Goal: Information Seeking & Learning: Learn about a topic

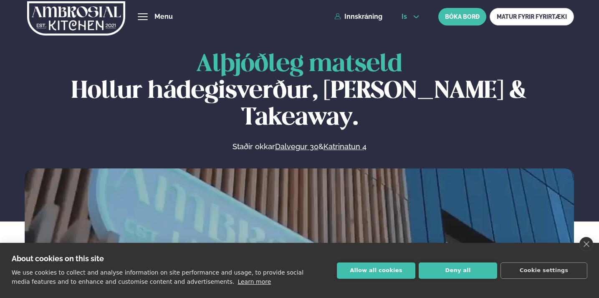
click at [416, 18] on icon at bounding box center [416, 16] width 7 height 7
click at [409, 27] on link "en" at bounding box center [410, 31] width 31 height 17
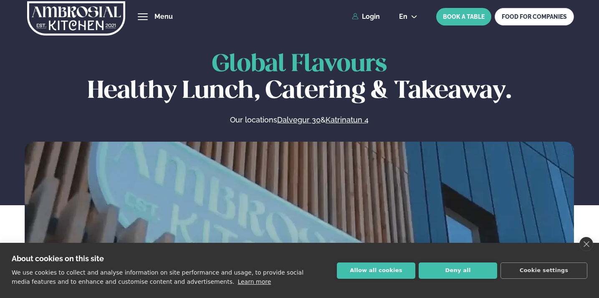
click at [429, 129] on div "Global Flavours Healthy Lunch, Catering & Takeaway. Our locations Dalvegur 30 &…" at bounding box center [299, 196] width 599 height 290
click at [460, 270] on button "Deny all" at bounding box center [458, 270] width 78 height 16
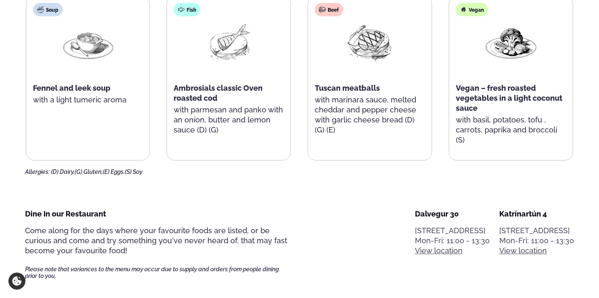
scroll to position [455, 0]
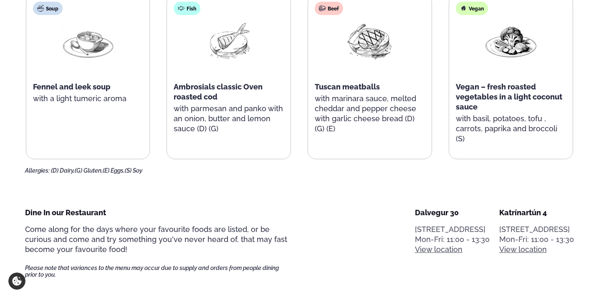
click at [125, 132] on div "Soup Fennel and leek soup with a light tumeric aroma" at bounding box center [88, 77] width 124 height 164
click at [486, 95] on span "Vegan – fresh roasted vegetables in a light coconut sauce" at bounding box center [509, 96] width 106 height 29
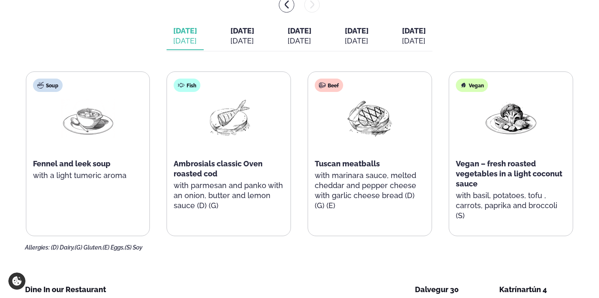
scroll to position [373, 0]
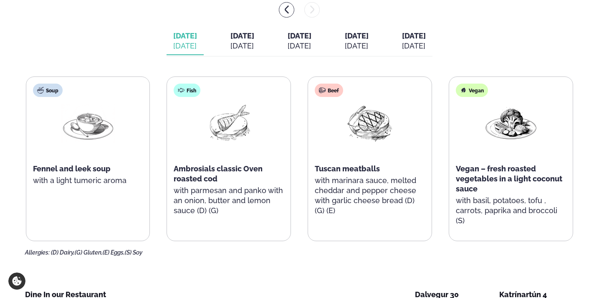
click at [230, 36] on span "[DATE]" at bounding box center [242, 35] width 24 height 9
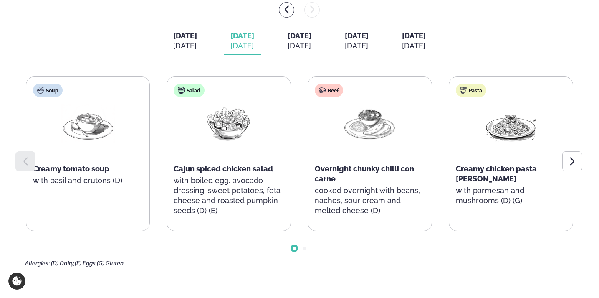
click at [299, 42] on div "[DATE]" at bounding box center [300, 46] width 24 height 10
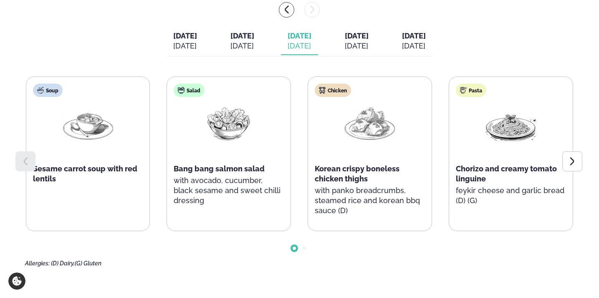
click at [368, 41] on div "[DATE]" at bounding box center [357, 46] width 24 height 10
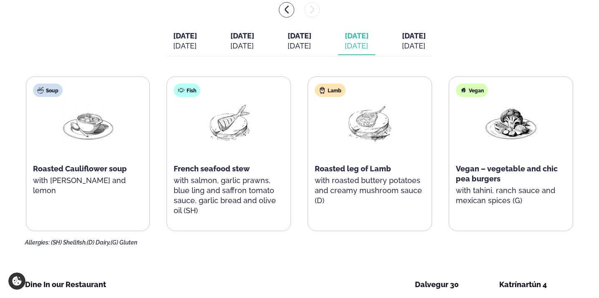
click at [426, 45] on div "[DATE]" at bounding box center [414, 46] width 24 height 10
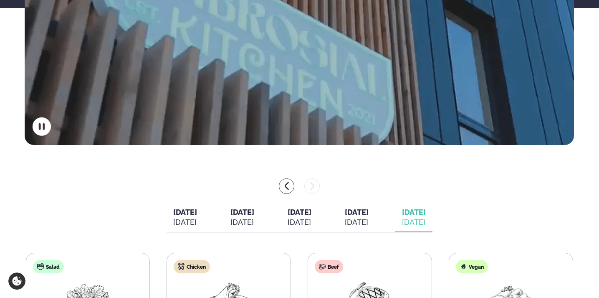
scroll to position [199, 0]
